Goal: Information Seeking & Learning: Find specific fact

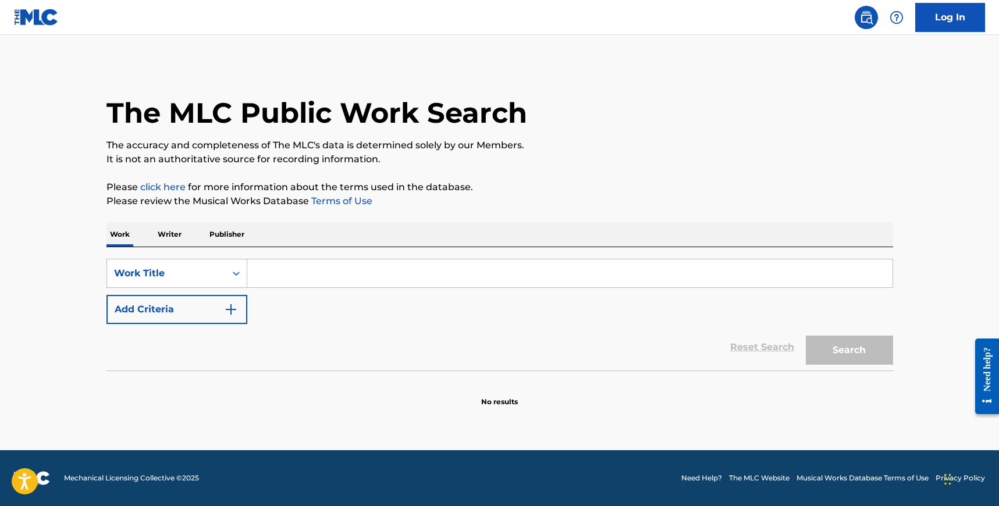
click at [172, 235] on p "Writer" at bounding box center [169, 234] width 31 height 24
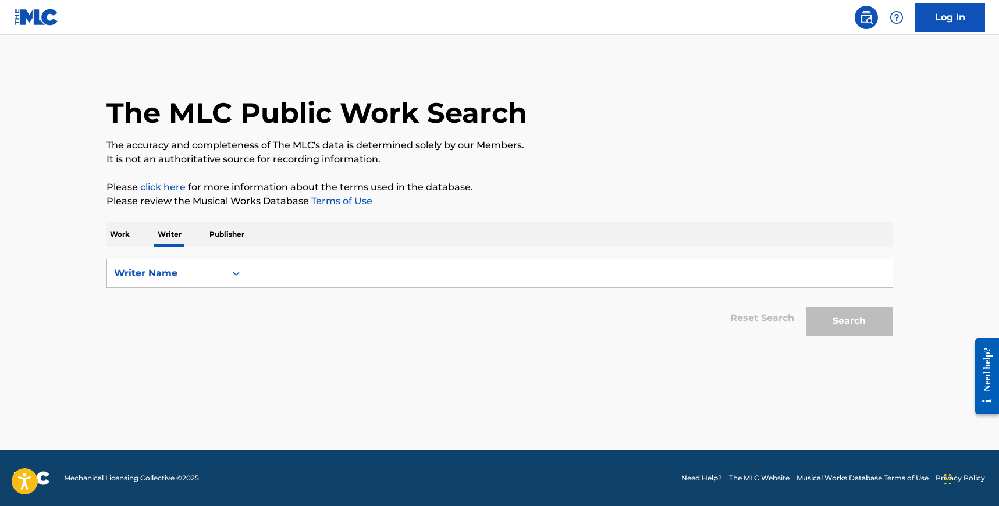
click at [120, 233] on p "Work" at bounding box center [120, 234] width 27 height 24
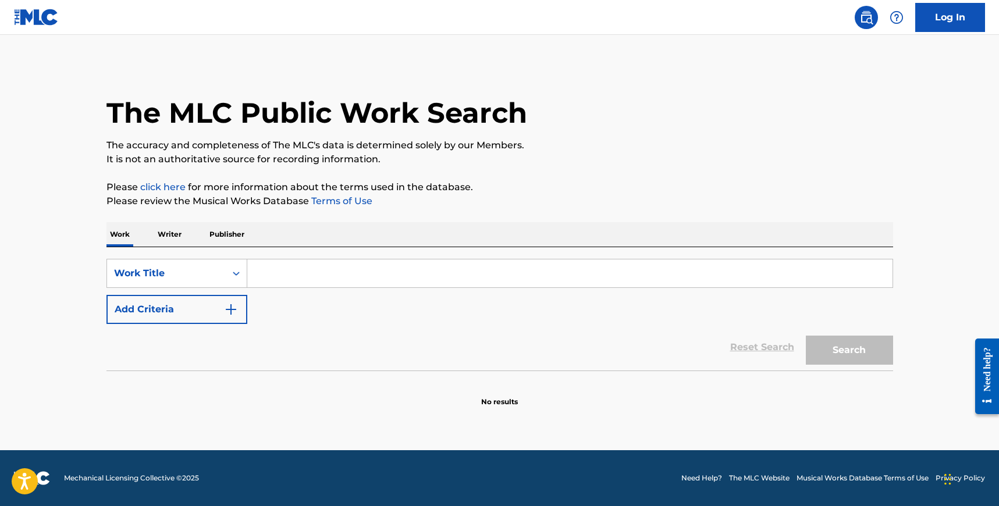
click at [261, 267] on input "Search Form" at bounding box center [569, 274] width 645 height 28
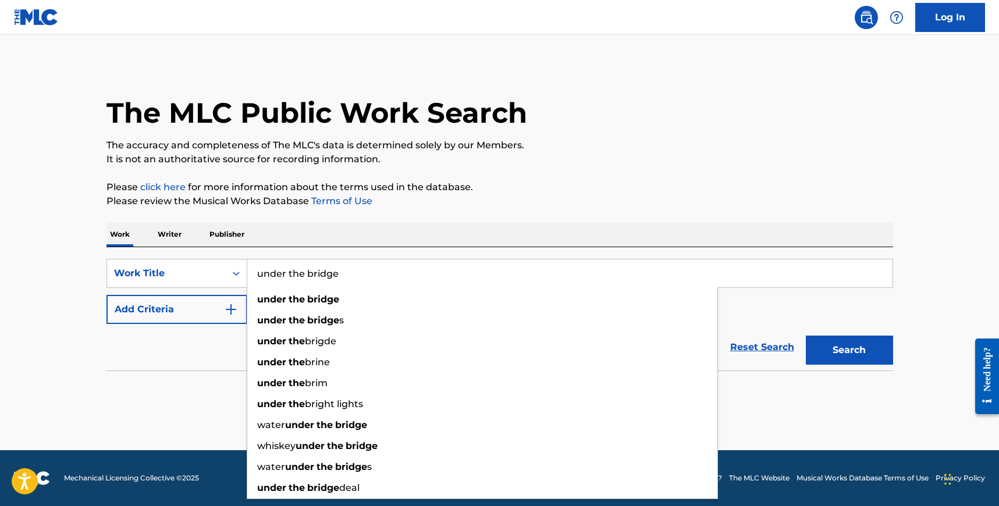
type input "under the bridge"
click at [806, 336] on button "Search" at bounding box center [849, 350] width 87 height 29
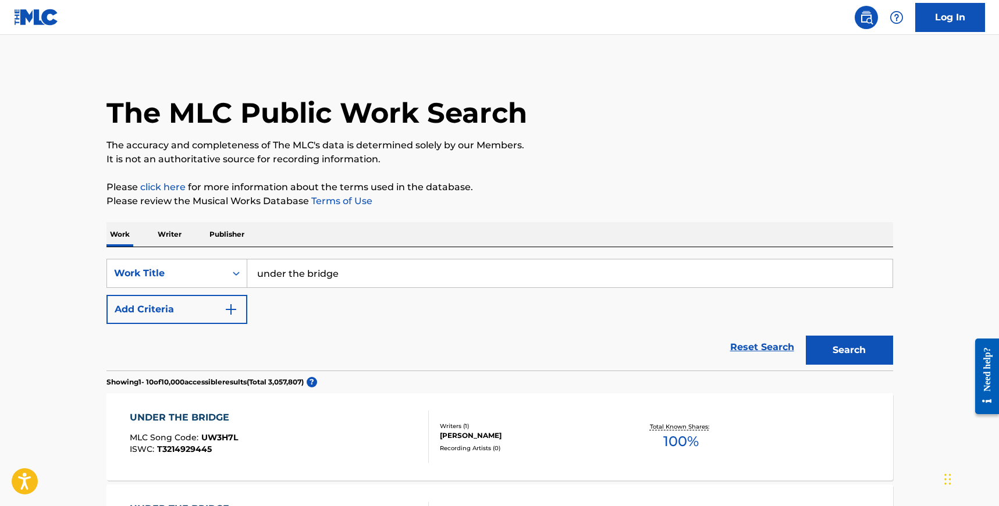
click at [233, 307] on img "Search Form" at bounding box center [231, 310] width 14 height 14
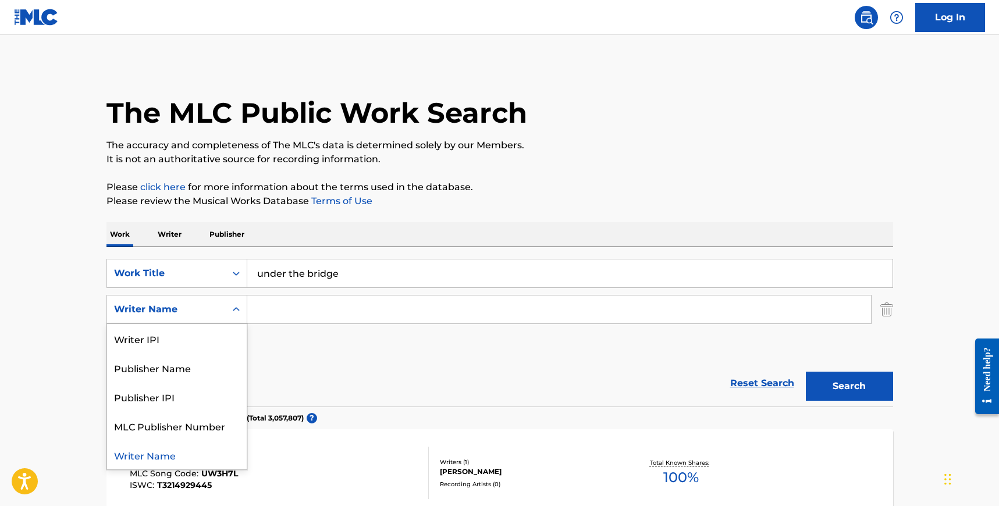
click at [232, 308] on icon "Search Form" at bounding box center [236, 310] width 12 height 12
click at [282, 306] on input "Search Form" at bounding box center [559, 310] width 624 height 28
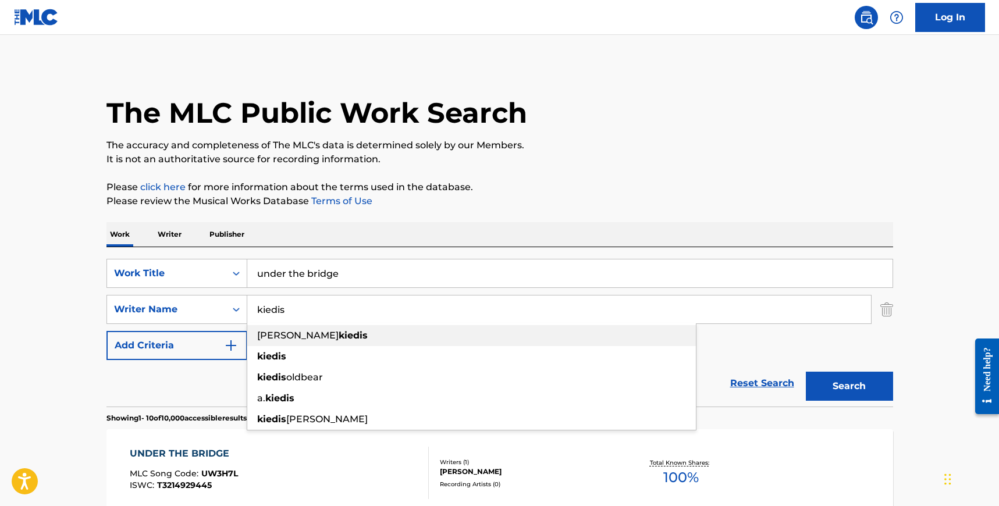
click at [294, 333] on span "[PERSON_NAME]" at bounding box center [297, 335] width 81 height 11
type input "[PERSON_NAME]"
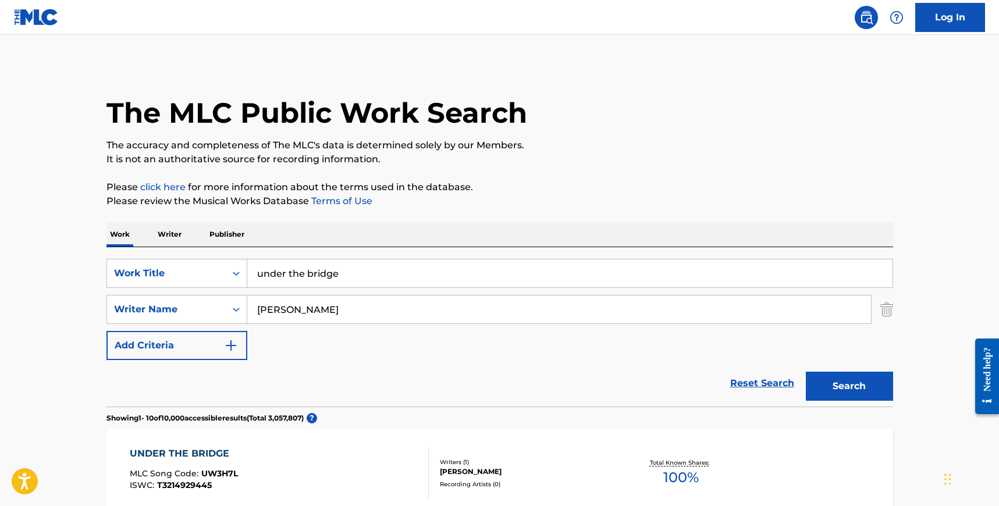
click at [840, 383] on button "Search" at bounding box center [849, 386] width 87 height 29
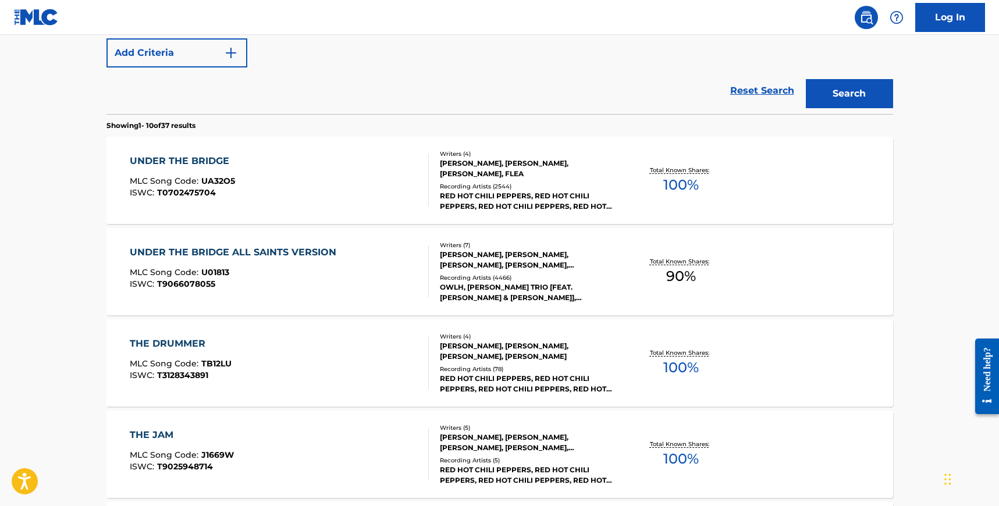
scroll to position [293, 0]
click at [747, 88] on link "Reset Search" at bounding box center [763, 90] width 76 height 26
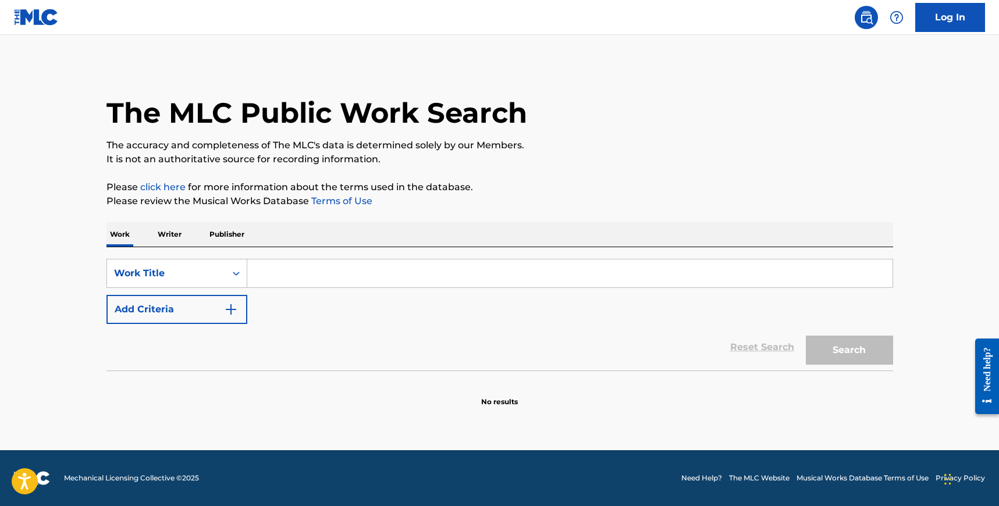
scroll to position [0, 0]
